Goal: Transaction & Acquisition: Purchase product/service

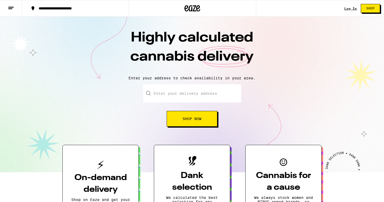
click at [170, 100] on input "Enter your delivery address" at bounding box center [192, 93] width 98 height 18
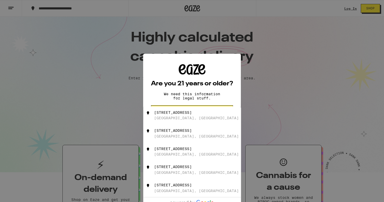
click at [182, 116] on div "[STREET_ADDRESS]" at bounding box center [200, 115] width 93 height 10
type input "[STREET_ADDRESS]"
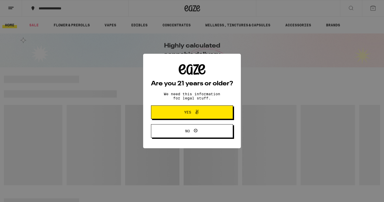
click at [183, 114] on span "Yes" at bounding box center [192, 112] width 40 height 7
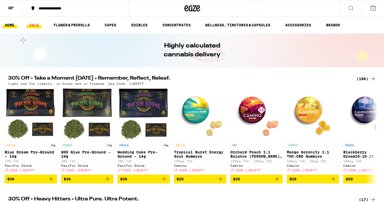
click at [37, 25] on link "SALE" at bounding box center [34, 25] width 15 height 6
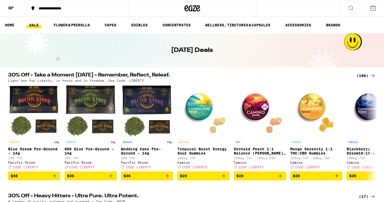
click at [351, 7] on icon at bounding box center [351, 8] width 6 height 6
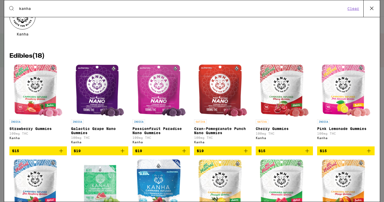
scroll to position [45, 0]
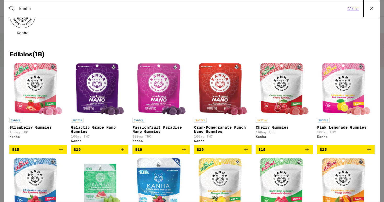
type input "kanha"
click at [369, 153] on icon "Add to bag" at bounding box center [368, 149] width 6 height 6
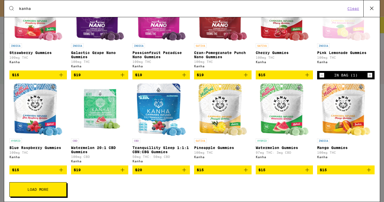
scroll to position [122, 0]
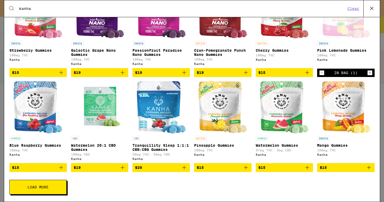
click at [61, 171] on icon "Add to bag" at bounding box center [61, 167] width 6 height 6
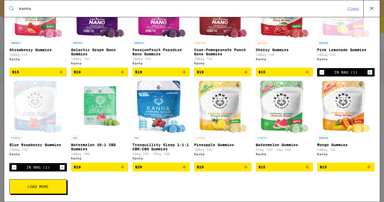
scroll to position [129, 0]
click at [245, 167] on icon "Add to bag" at bounding box center [246, 167] width 4 height 4
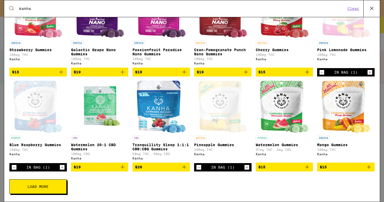
click at [25, 187] on button "Load More" at bounding box center [37, 186] width 57 height 15
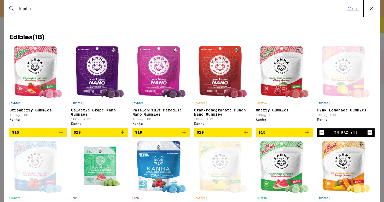
scroll to position [0, 0]
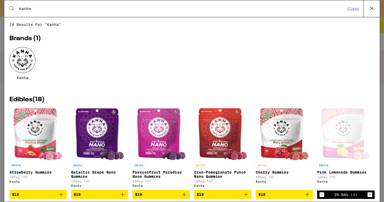
click at [374, 9] on icon at bounding box center [372, 8] width 8 height 8
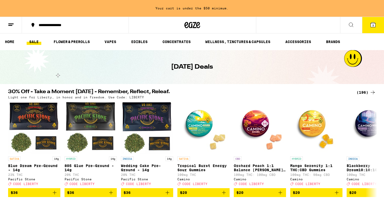
click at [372, 25] on icon at bounding box center [372, 24] width 5 height 5
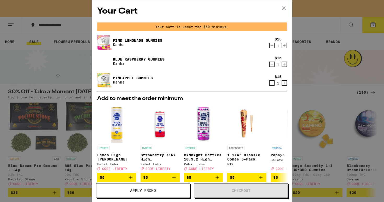
click at [285, 9] on icon at bounding box center [284, 8] width 8 height 8
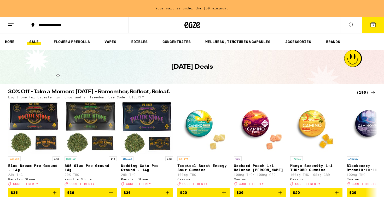
click at [352, 24] on icon at bounding box center [351, 25] width 4 height 4
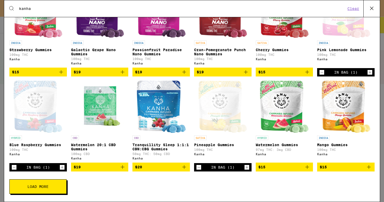
scroll to position [129, 0]
type input "kanha"
click at [60, 185] on button "Load More" at bounding box center [37, 186] width 57 height 15
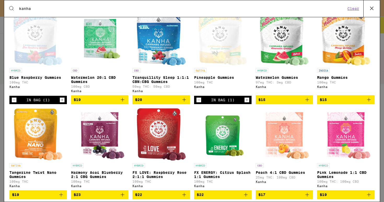
scroll to position [185, 0]
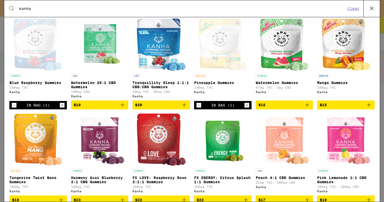
click at [308, 108] on icon "Add to bag" at bounding box center [307, 105] width 6 height 6
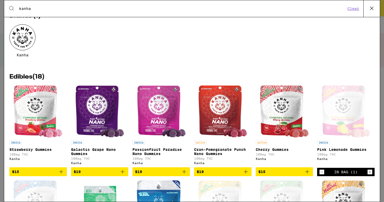
scroll to position [0, 0]
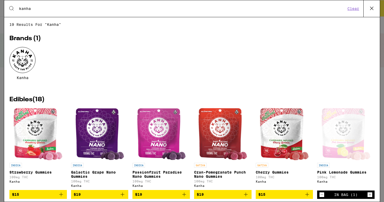
click at [372, 8] on icon at bounding box center [372, 8] width 8 height 8
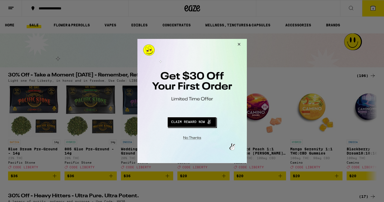
click at [188, 121] on button "Redirect to URL" at bounding box center [191, 121] width 91 height 13
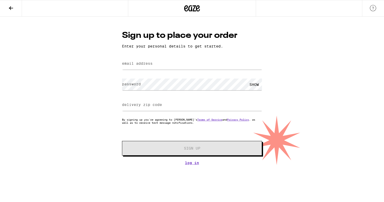
click at [147, 63] on label "email address" at bounding box center [137, 63] width 31 height 4
type input "[EMAIL_ADDRESS][DOMAIN_NAME]"
click at [252, 87] on div "SHOW" at bounding box center [254, 85] width 16 height 12
click at [167, 106] on input "delivery zip code" at bounding box center [192, 105] width 140 height 12
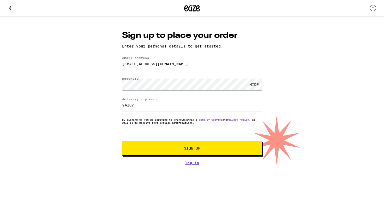
type input "94107"
click at [98, 130] on div "Sign up to place your order Enter your personal details to get started. email a…" at bounding box center [192, 91] width 384 height 148
click at [181, 149] on span "Sign Up" at bounding box center [192, 148] width 104 height 4
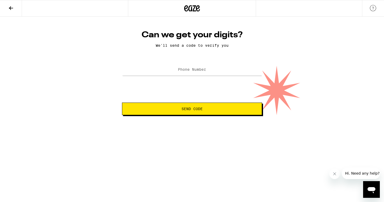
click at [200, 69] on label "Phone Number" at bounding box center [192, 69] width 28 height 4
type input "(415) 409-9998"
click at [185, 110] on span "Send Code" at bounding box center [191, 109] width 21 height 4
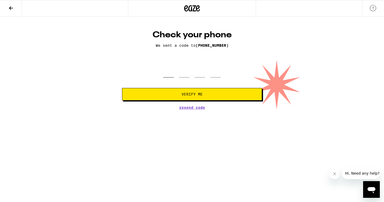
click at [170, 72] on input "tel" at bounding box center [168, 69] width 10 height 15
type input "5"
type input "2"
type input "5"
type input "2"
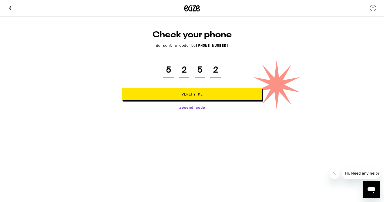
click at [185, 95] on span "Verify Me" at bounding box center [191, 94] width 21 height 4
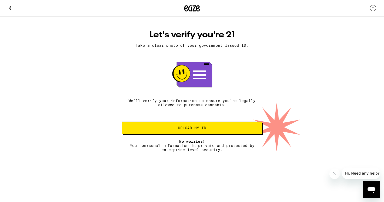
click at [186, 130] on span "Upload my ID" at bounding box center [192, 128] width 28 height 4
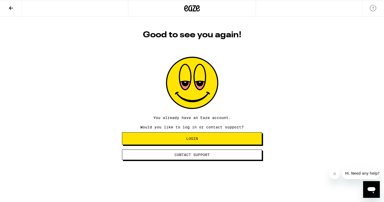
click at [193, 140] on span "Login" at bounding box center [192, 139] width 12 height 4
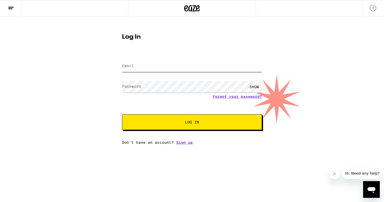
type input "eaze2025@779media.com"
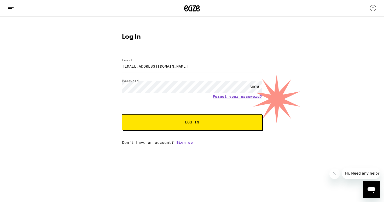
click at [193, 123] on span "Log In" at bounding box center [192, 122] width 14 height 4
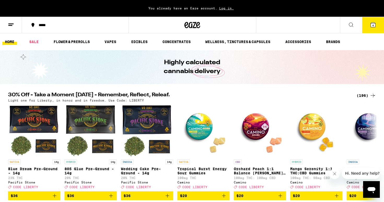
scroll to position [0, 0]
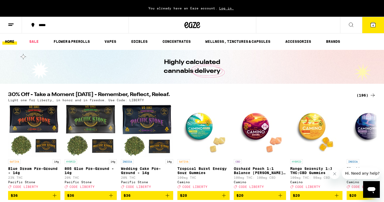
click at [373, 25] on span "4" at bounding box center [373, 25] width 2 height 3
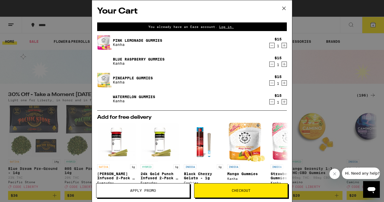
click at [156, 193] on button "Apply Promo" at bounding box center [143, 190] width 94 height 15
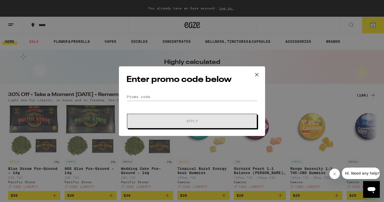
click at [256, 74] on icon at bounding box center [257, 75] width 8 height 8
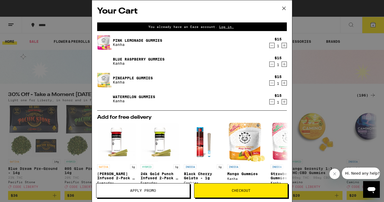
click at [149, 189] on span "Apply Promo" at bounding box center [143, 191] width 26 height 4
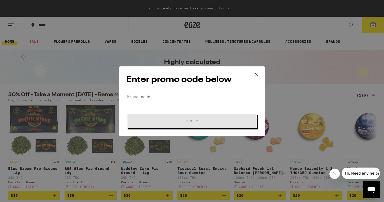
click at [162, 96] on input "Promo Code" at bounding box center [191, 97] width 131 height 8
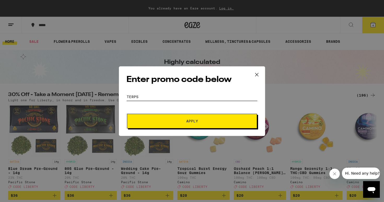
type input "TerPS"
click at [186, 123] on span "Apply" at bounding box center [192, 121] width 12 height 4
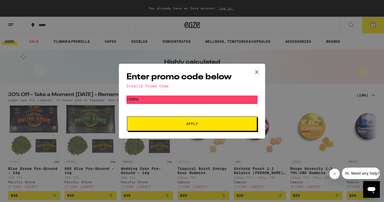
drag, startPoint x: 157, startPoint y: 99, endPoint x: 142, endPoint y: 95, distance: 16.4
click at [142, 95] on div "Enter promo code below Invalid Promo Code Promo Code TerPS Apply" at bounding box center [192, 101] width 146 height 75
click at [166, 123] on span "Apply" at bounding box center [192, 124] width 94 height 4
drag, startPoint x: 150, startPoint y: 102, endPoint x: 142, endPoint y: 92, distance: 12.4
click at [142, 92] on div "Enter promo code below Invalid Promo Code Promo Code GETLIT Apply" at bounding box center [192, 101] width 146 height 75
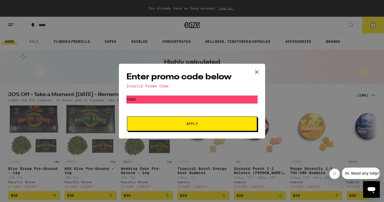
click at [177, 127] on button "Apply" at bounding box center [192, 123] width 130 height 15
drag, startPoint x: 172, startPoint y: 102, endPoint x: 162, endPoint y: 92, distance: 14.6
click at [162, 92] on div "Enter promo code below Invalid Promo Code Promo Code DANK Apply" at bounding box center [192, 101] width 146 height 75
click at [181, 124] on span "Apply" at bounding box center [192, 124] width 94 height 4
drag, startPoint x: 170, startPoint y: 101, endPoint x: 160, endPoint y: 89, distance: 15.9
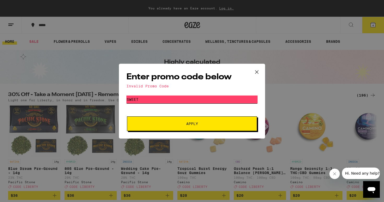
click at [160, 89] on div "Enter promo code below Invalid Promo Code Promo Code SWEET Apply" at bounding box center [192, 101] width 146 height 75
click at [184, 122] on button "Apply" at bounding box center [192, 123] width 130 height 15
drag, startPoint x: 170, startPoint y: 102, endPoint x: 160, endPoint y: 92, distance: 14.2
click at [160, 92] on div "Enter promo code below Invalid Promo Code Promo Code FLEX Apply" at bounding box center [192, 101] width 146 height 75
click at [186, 126] on button "Apply" at bounding box center [192, 123] width 130 height 15
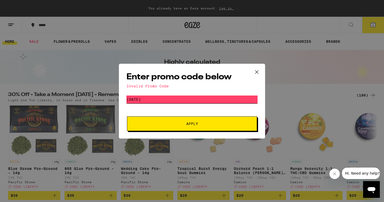
drag, startPoint x: 184, startPoint y: 100, endPoint x: 169, endPoint y: 84, distance: 22.2
click at [169, 84] on div "Enter promo code below Invalid Promo Code Promo Code FRIDAY Apply" at bounding box center [192, 101] width 146 height 75
click at [187, 126] on span "Apply" at bounding box center [192, 124] width 12 height 4
drag, startPoint x: 168, startPoint y: 97, endPoint x: 150, endPoint y: 86, distance: 20.9
click at [150, 86] on div "Enter promo code below Invalid Promo Code Promo Code THURSDAY Apply" at bounding box center [192, 101] width 146 height 75
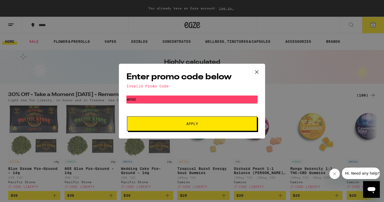
click at [179, 126] on button "Apply" at bounding box center [192, 123] width 130 height 15
drag, startPoint x: 170, startPoint y: 99, endPoint x: 149, endPoint y: 84, distance: 25.5
click at [149, 84] on div "Enter promo code below Invalid Promo Code Promo Code WKND Apply" at bounding box center [192, 101] width 146 height 75
type input "TAURUS"
click at [174, 126] on button "Apply" at bounding box center [192, 123] width 130 height 15
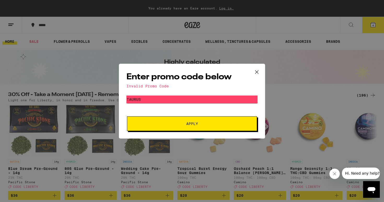
click at [192, 126] on span "Apply" at bounding box center [192, 124] width 12 height 4
click at [257, 72] on icon at bounding box center [257, 72] width 8 height 8
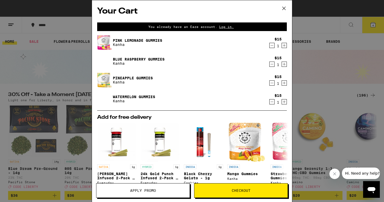
click at [241, 189] on span "Checkout" at bounding box center [241, 191] width 19 height 4
